Goal: Task Accomplishment & Management: Use online tool/utility

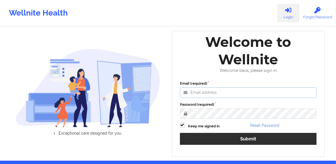
type input "[PERSON_NAME][EMAIL_ADDRESS][DOMAIN_NAME]"
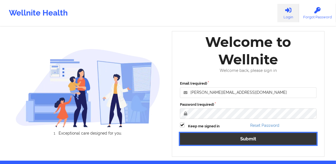
click at [225, 136] on button "Submit" at bounding box center [248, 139] width 137 height 12
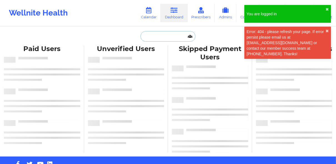
click at [161, 36] on input "text" at bounding box center [168, 36] width 55 height 11
paste input "[EMAIL_ADDRESS][DOMAIN_NAME]"
type input "[EMAIL_ADDRESS][DOMAIN_NAME]"
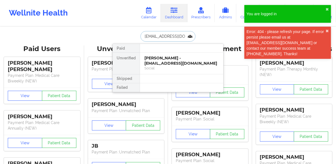
click at [161, 58] on div "[PERSON_NAME] - [EMAIL_ADDRESS][DOMAIN_NAME]" at bounding box center [181, 61] width 74 height 10
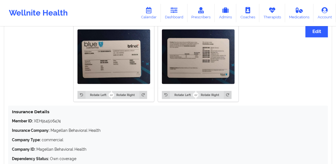
scroll to position [417, 0]
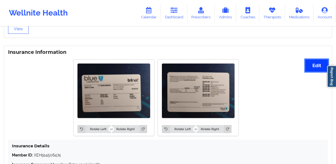
click at [316, 63] on button "Edit" at bounding box center [317, 66] width 22 height 12
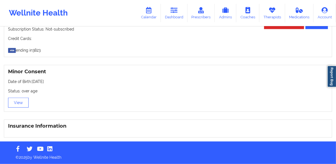
scroll to position [395, 0]
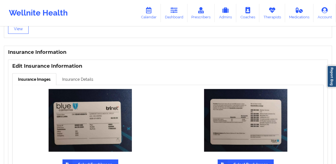
click at [78, 79] on link "Insurance Details" at bounding box center [77, 79] width 43 height 12
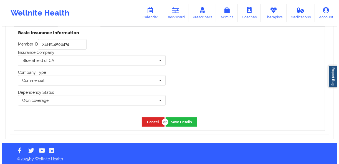
scroll to position [455, 0]
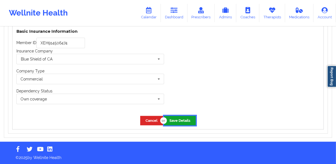
click at [183, 123] on button "Save Details" at bounding box center [180, 120] width 32 height 9
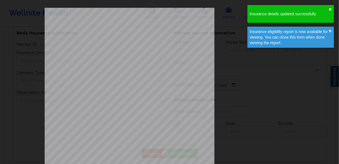
type input "XEH914506474"
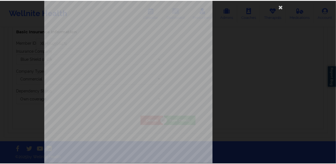
scroll to position [0, 0]
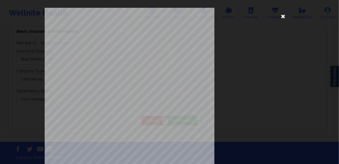
click at [282, 16] on icon at bounding box center [283, 16] width 9 height 9
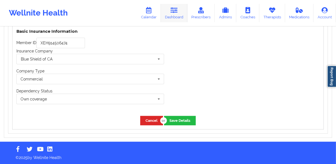
click at [171, 19] on link "Dashboard" at bounding box center [174, 13] width 27 height 18
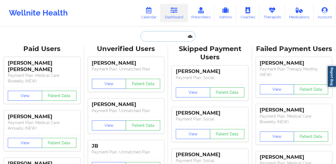
click at [154, 37] on input "text" at bounding box center [168, 36] width 55 height 11
paste input "[PERSON_NAME]"
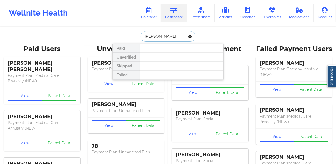
click at [144, 37] on input "[PERSON_NAME]" at bounding box center [168, 36] width 55 height 11
click at [171, 37] on input "[PERSON_NAME]" at bounding box center [168, 36] width 55 height 11
type input "[PERSON_NAME]"
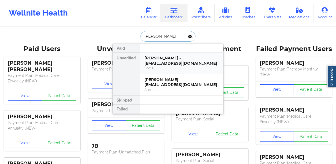
click at [176, 71] on div "[PERSON_NAME] - [EMAIL_ADDRESS][DOMAIN_NAME] Social" at bounding box center [181, 64] width 83 height 22
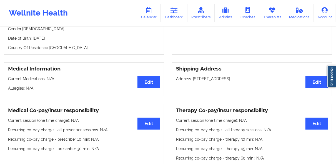
scroll to position [22, 0]
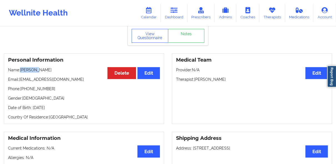
drag, startPoint x: 36, startPoint y: 71, endPoint x: 21, endPoint y: 72, distance: 14.5
click at [21, 72] on p "Name: [PERSON_NAME]" at bounding box center [84, 70] width 152 height 6
copy p "[PERSON_NAME]"
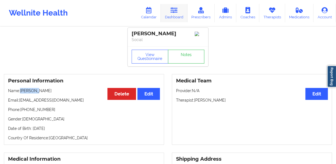
scroll to position [0, 0]
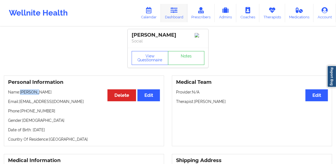
click at [179, 14] on link "Dashboard" at bounding box center [174, 13] width 27 height 18
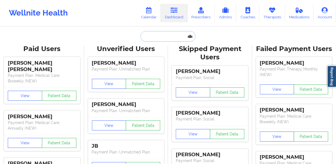
click at [178, 40] on input "text" at bounding box center [168, 36] width 55 height 11
paste input "[EMAIL_ADDRESS][DOMAIN_NAME]"
type input "[EMAIL_ADDRESS][DOMAIN_NAME]"
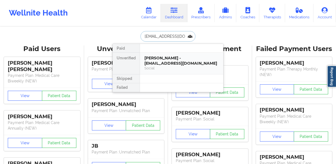
click at [168, 58] on div "[PERSON_NAME] - [EMAIL_ADDRESS][DOMAIN_NAME]" at bounding box center [181, 61] width 74 height 10
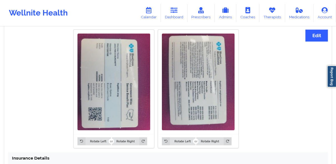
scroll to position [439, 0]
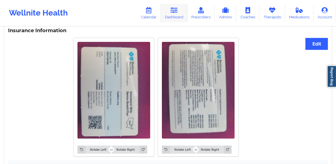
click at [177, 21] on link "Dashboard" at bounding box center [174, 13] width 27 height 18
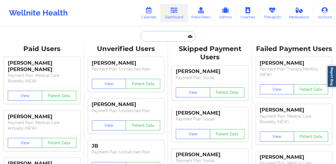
click at [165, 35] on input "text" at bounding box center [168, 36] width 55 height 11
paste input "[EMAIL_ADDRESS][DOMAIN_NAME]"
type input "[EMAIL_ADDRESS][DOMAIN_NAME]"
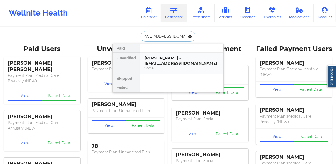
click at [157, 60] on div "[PERSON_NAME] - [EMAIL_ADDRESS][DOMAIN_NAME]" at bounding box center [181, 61] width 74 height 10
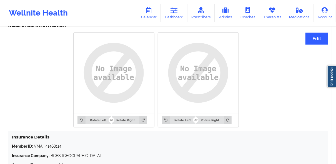
scroll to position [391, 0]
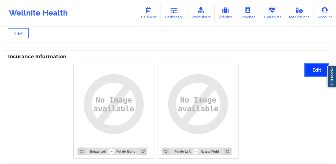
click at [309, 70] on button "Edit" at bounding box center [317, 70] width 22 height 12
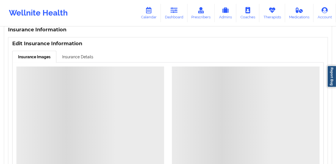
scroll to position [413, 0]
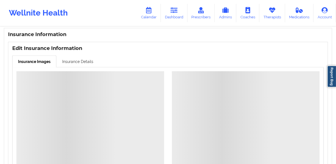
click at [80, 62] on link "Insurance Details" at bounding box center [77, 62] width 43 height 12
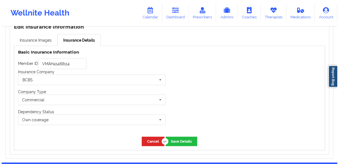
scroll to position [435, 0]
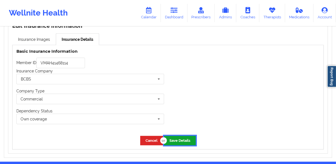
click at [181, 140] on button "Save Details" at bounding box center [180, 140] width 32 height 9
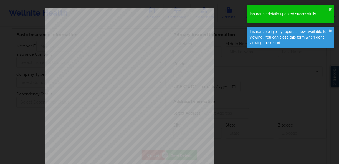
type input "VMAH41468114"
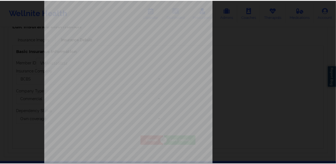
scroll to position [0, 0]
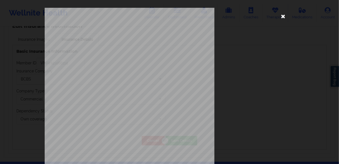
click at [282, 17] on icon at bounding box center [283, 16] width 9 height 9
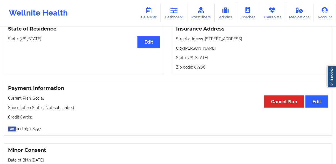
scroll to position [235, 0]
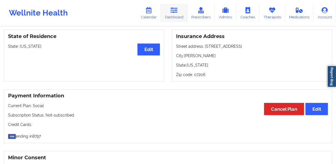
click at [172, 15] on link "Dashboard" at bounding box center [174, 13] width 27 height 18
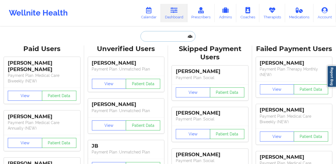
click at [168, 39] on input "text" at bounding box center [168, 36] width 55 height 11
paste input "[PERSON_NAME]"
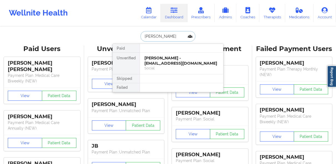
type input "[PERSON_NAME]"
click at [169, 65] on div "[PERSON_NAME] - [EMAIL_ADDRESS][DOMAIN_NAME]" at bounding box center [181, 61] width 74 height 10
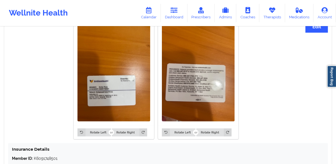
scroll to position [400, 0]
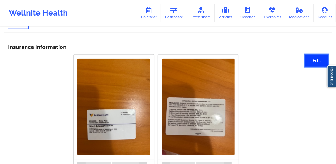
click at [318, 60] on button "Edit" at bounding box center [317, 61] width 22 height 12
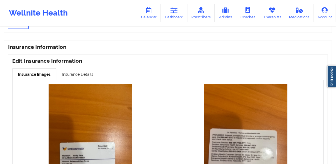
click at [86, 72] on link "Insurance Details" at bounding box center [77, 74] width 43 height 12
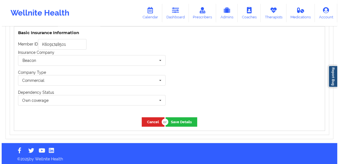
scroll to position [455, 0]
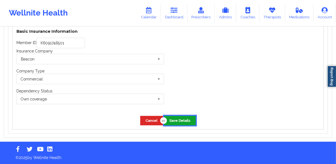
click at [179, 120] on button "Save Details" at bounding box center [180, 120] width 32 height 9
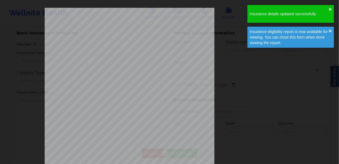
type input "K6091748501"
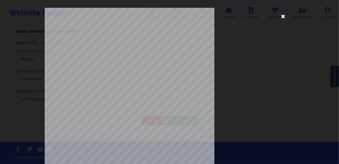
click at [281, 18] on icon at bounding box center [283, 16] width 9 height 9
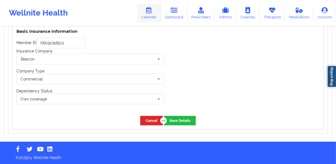
click at [157, 11] on link "Calendar" at bounding box center [149, 13] width 24 height 18
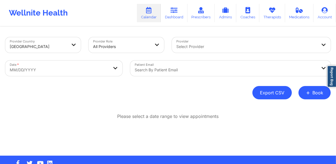
click at [278, 96] on button "Export CSV" at bounding box center [271, 92] width 39 height 13
select select "2025-8"
select select "2025-9"
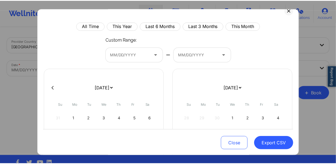
scroll to position [44, 0]
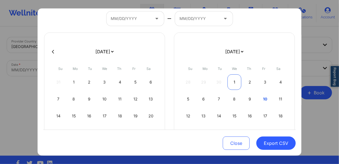
click at [231, 84] on div "1" at bounding box center [235, 82] width 14 height 16
select select "2025-8"
select select "2025-9"
select select "2025-8"
select select "2025-9"
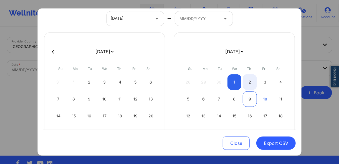
select select "2025-8"
select select "2025-9"
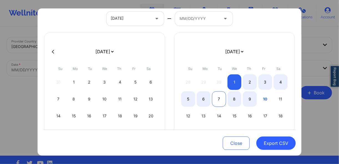
select select "2025-8"
select select "2025-9"
select select "2025-8"
select select "2025-9"
click at [233, 100] on div "8" at bounding box center [235, 99] width 14 height 16
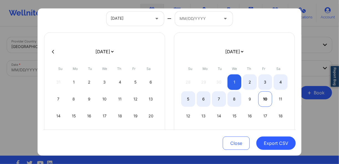
select select "2025-8"
select select "2025-9"
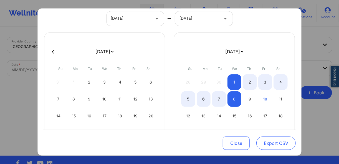
click at [269, 142] on button "Export CSV" at bounding box center [276, 143] width 39 height 13
select select "2025-8"
select select "2025-9"
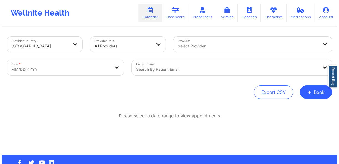
scroll to position [0, 0]
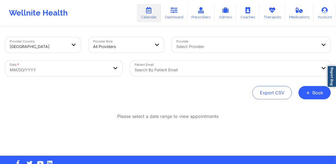
click at [191, 71] on div at bounding box center [226, 70] width 182 height 7
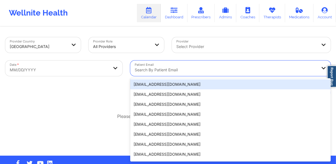
click at [104, 82] on div "Provider Country [GEOGRAPHIC_DATA] Provider Role All Providers Provider Select …" at bounding box center [168, 68] width 326 height 62
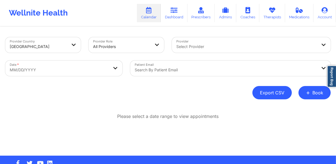
click at [272, 92] on button "Export CSV" at bounding box center [271, 92] width 39 height 13
select select "2025-8"
select select "2025-9"
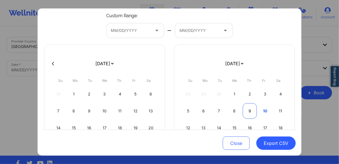
scroll to position [44, 0]
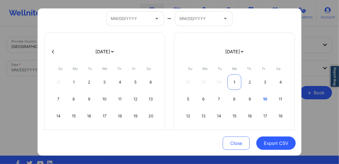
click at [231, 81] on div "1" at bounding box center [235, 82] width 14 height 16
select select "2025-8"
select select "2025-9"
select select "2025-8"
select select "2025-9"
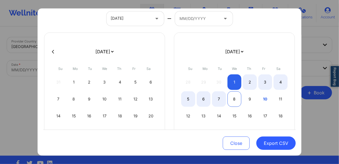
click at [232, 100] on div "8" at bounding box center [235, 99] width 14 height 16
select select "2025-8"
select select "2025-9"
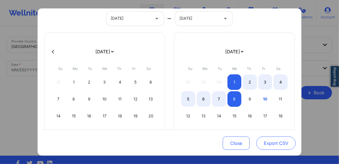
click at [270, 141] on button "Export CSV" at bounding box center [276, 143] width 39 height 13
select select "2025-8"
select select "2025-9"
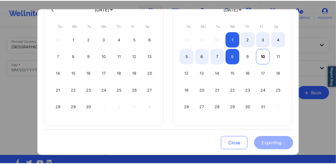
scroll to position [89, 0]
